Goal: Information Seeking & Learning: Learn about a topic

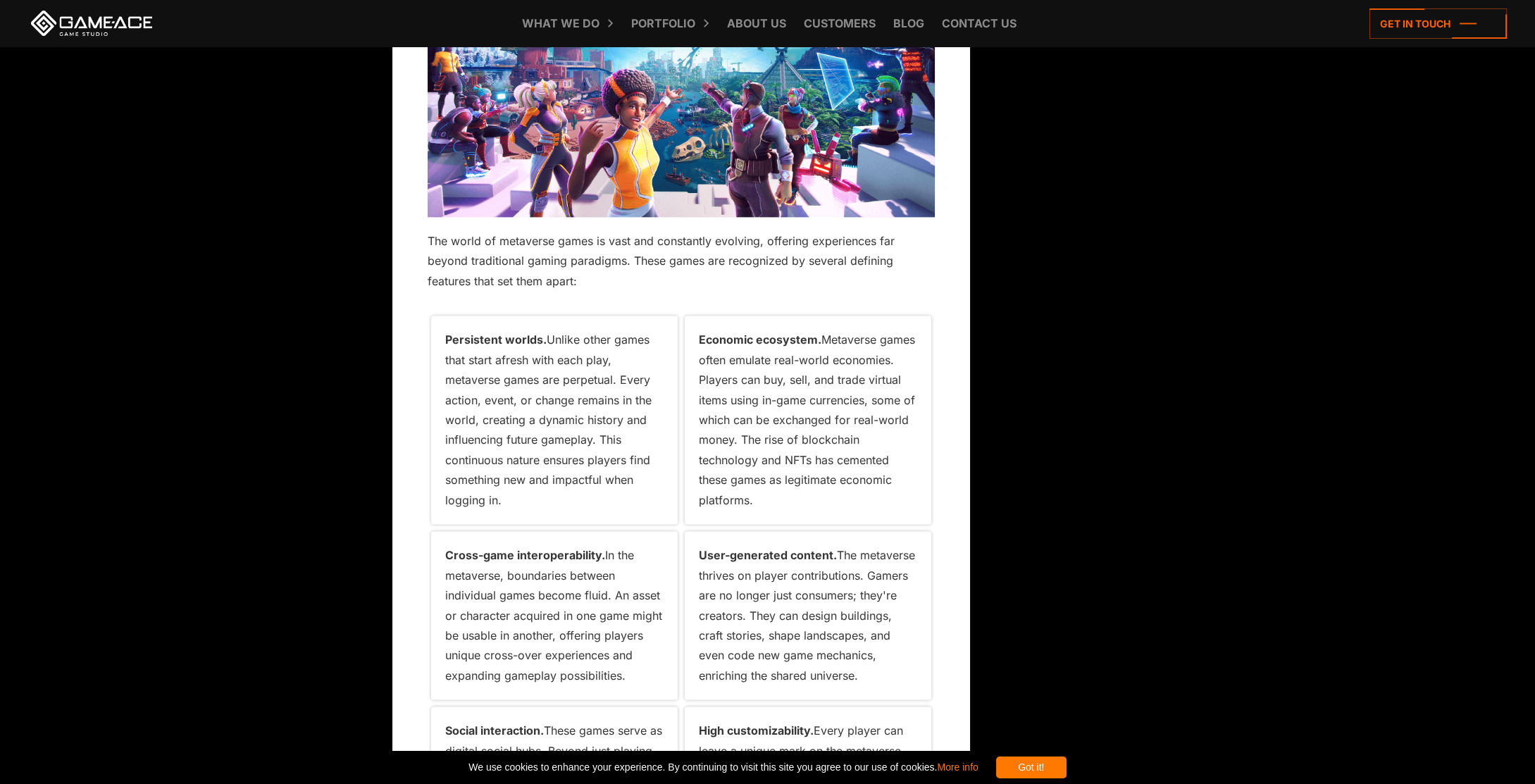
scroll to position [282, 0]
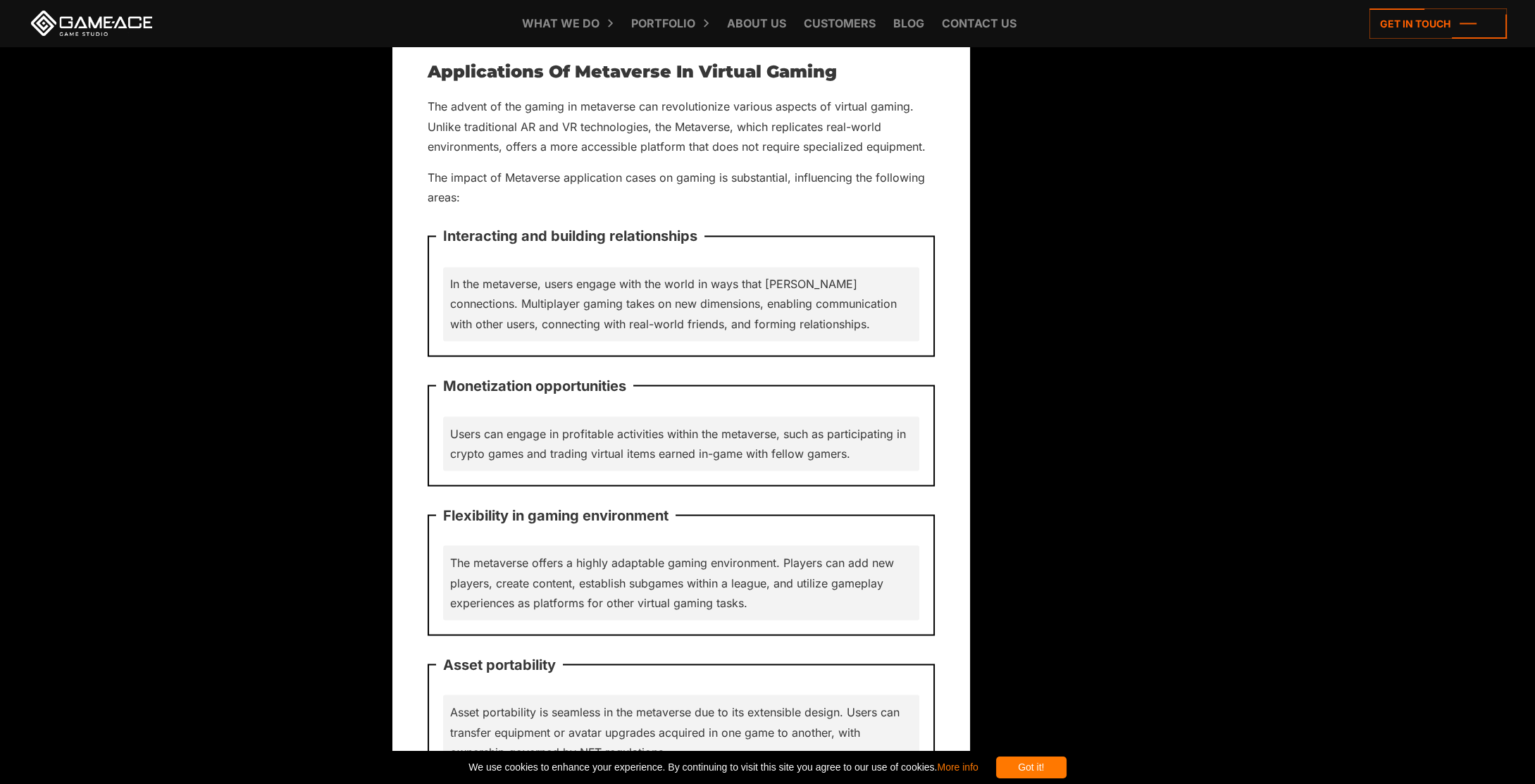
scroll to position [5073, 0]
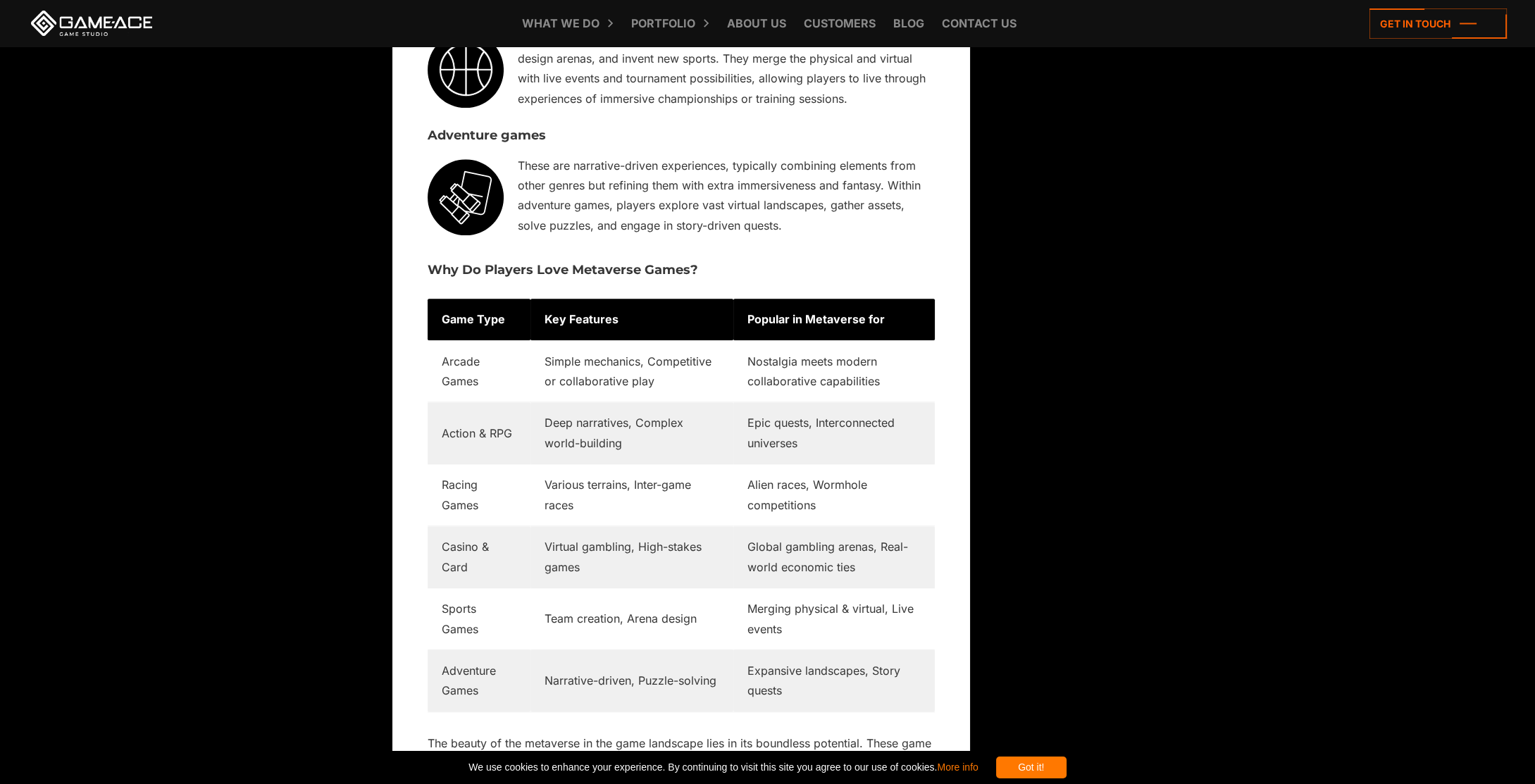
scroll to position [3240, 0]
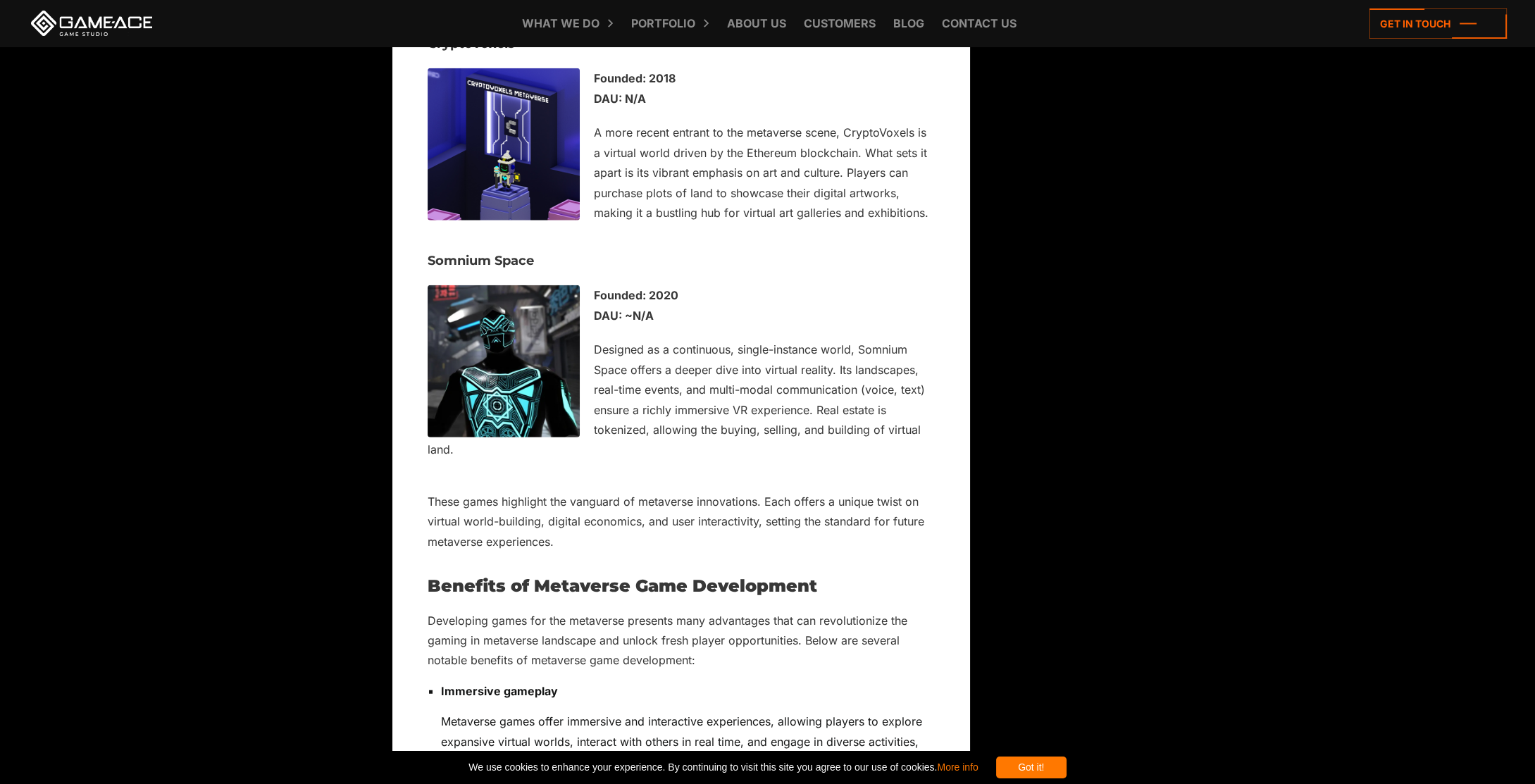
scroll to position [7537, 0]
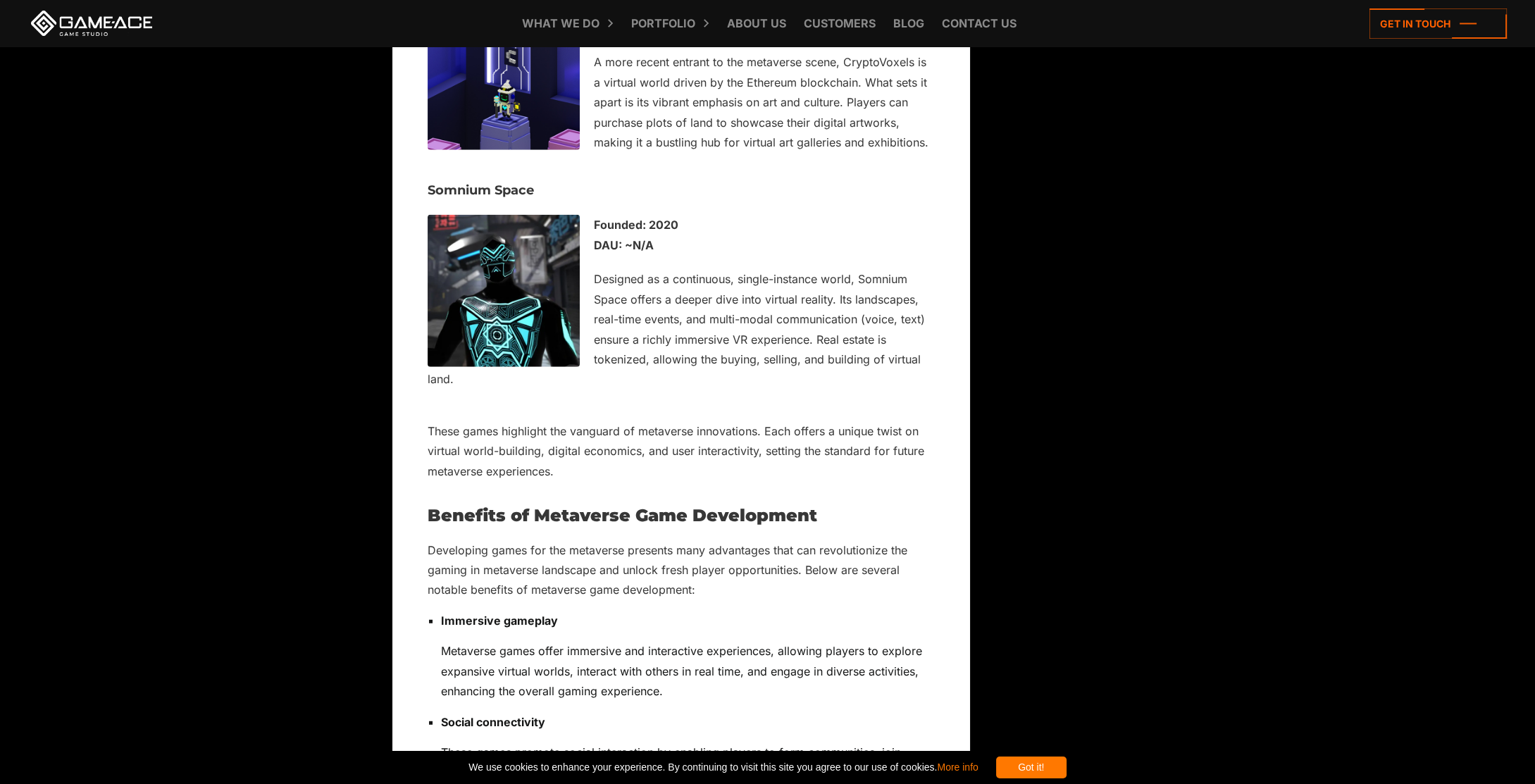
click at [0, 0] on icon at bounding box center [0, 0] width 0 height 0
